Goal: Information Seeking & Learning: Learn about a topic

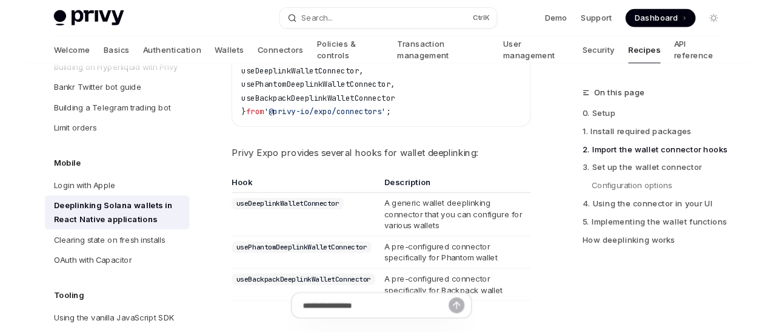
scroll to position [578, 0]
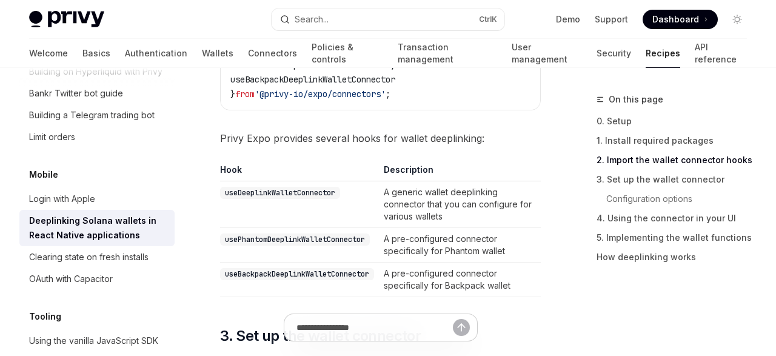
type textarea "*"
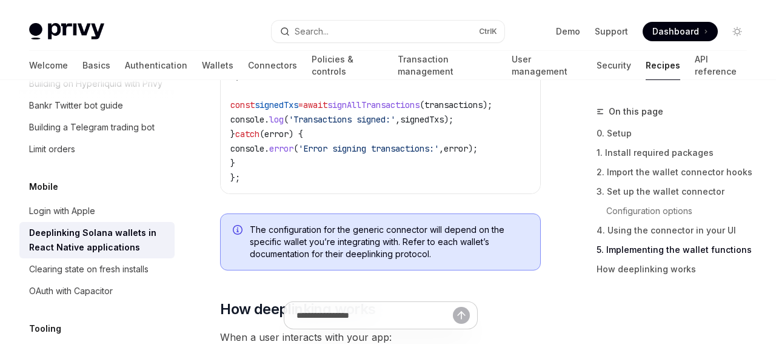
scroll to position [2892, 0]
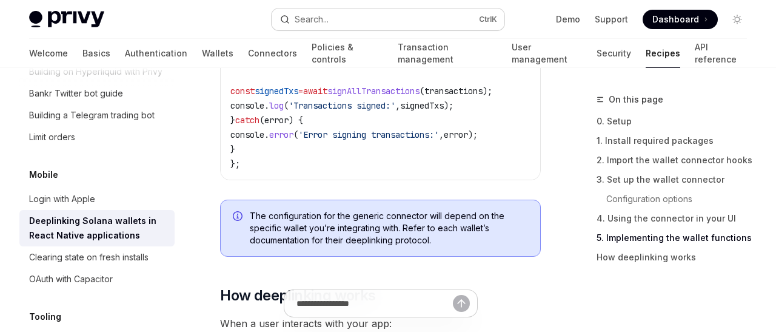
click at [357, 25] on button "Search... Ctrl K" at bounding box center [388, 19] width 233 height 22
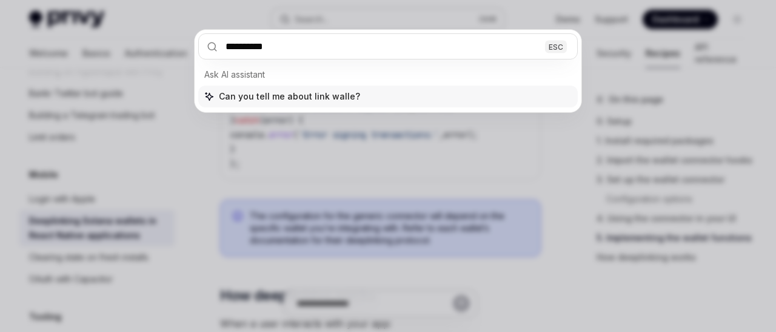
type input "**********"
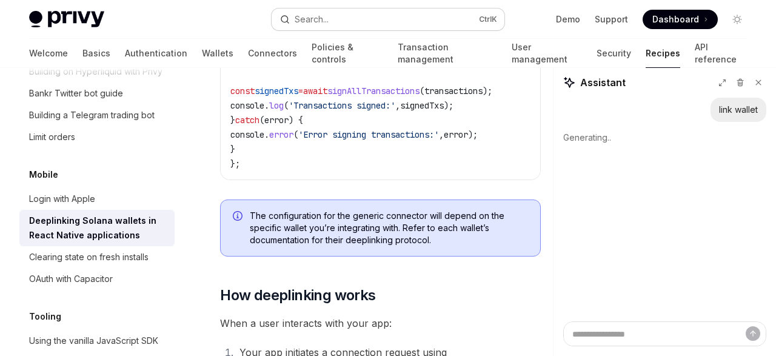
click at [372, 24] on button "Search... Ctrl K" at bounding box center [388, 19] width 233 height 22
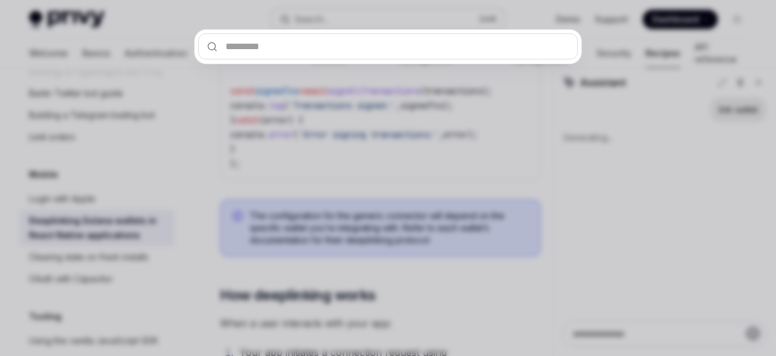
type textarea "*"
type input "*"
type textarea "*"
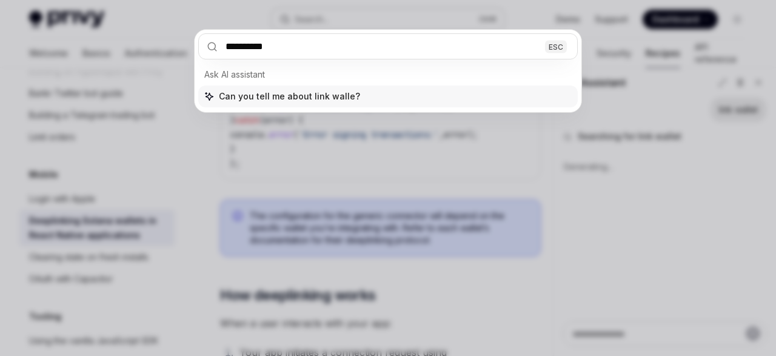
type input "**********"
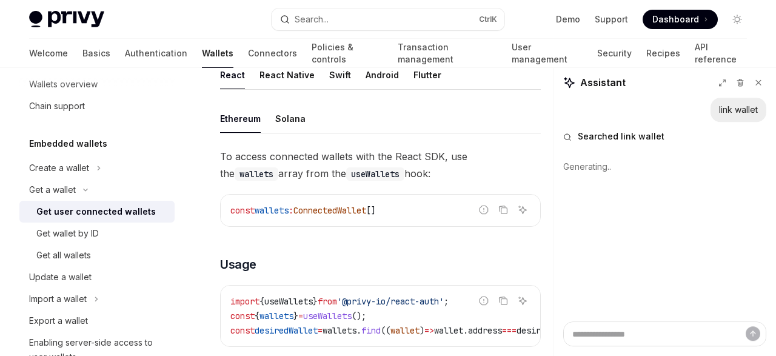
scroll to position [443, 0]
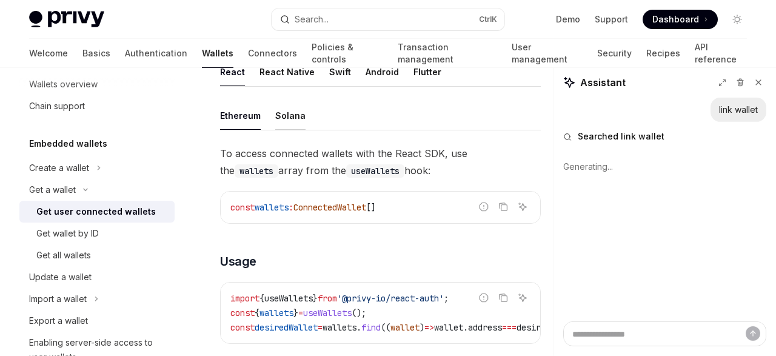
click at [290, 108] on div "Solana" at bounding box center [290, 115] width 30 height 28
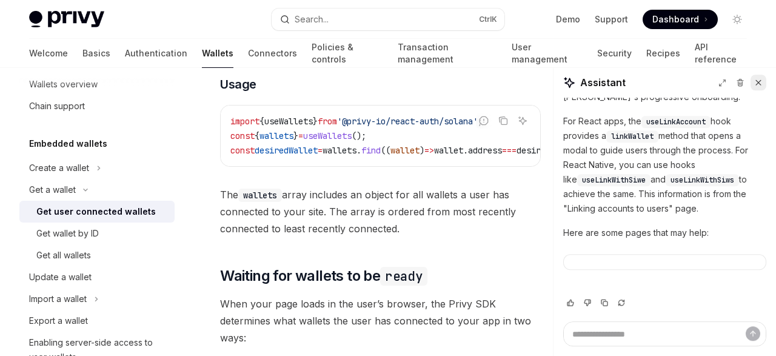
scroll to position [58, 0]
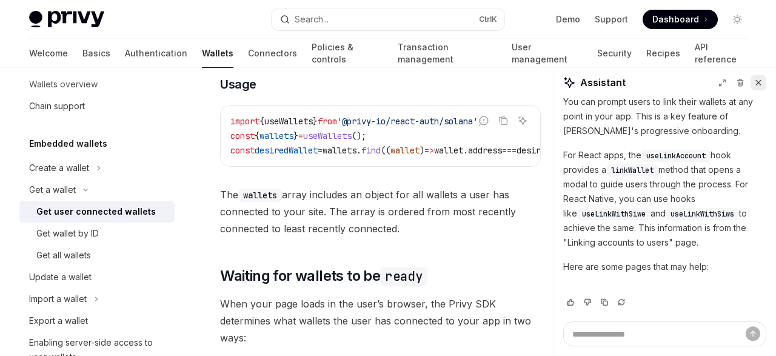
click at [758, 78] on icon at bounding box center [758, 82] width 8 height 8
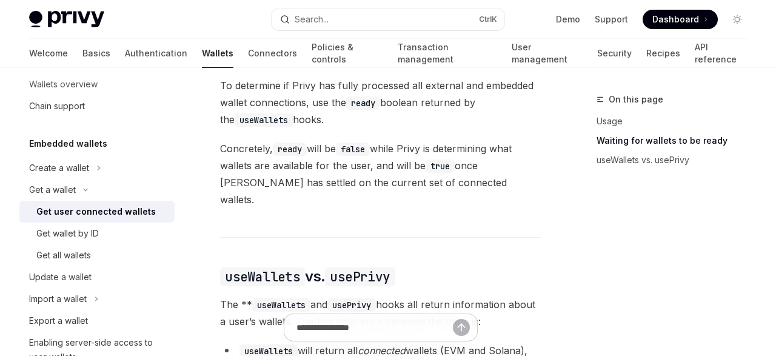
type textarea "*"
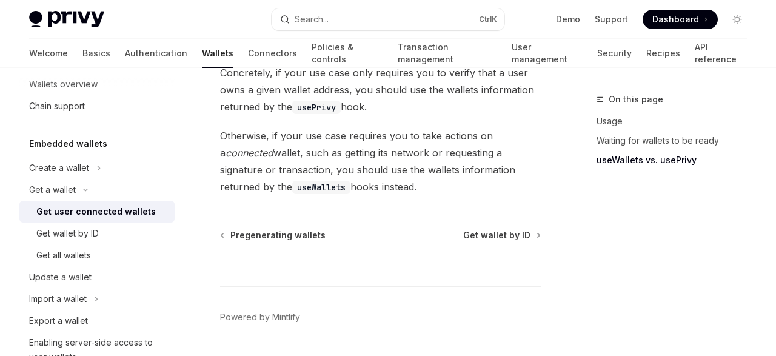
scroll to position [1512, 0]
